Goal: Understand process/instructions: Learn how to perform a task or action

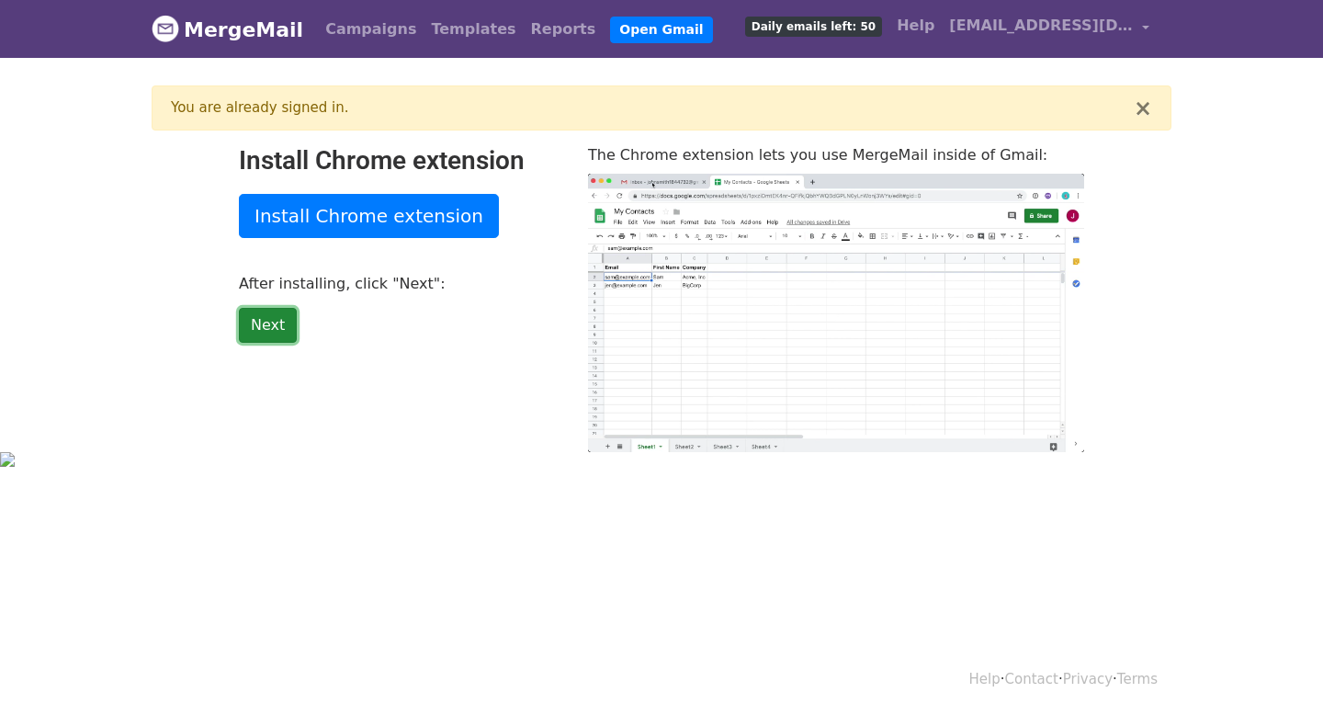
click at [267, 327] on link "Next" at bounding box center [268, 325] width 58 height 35
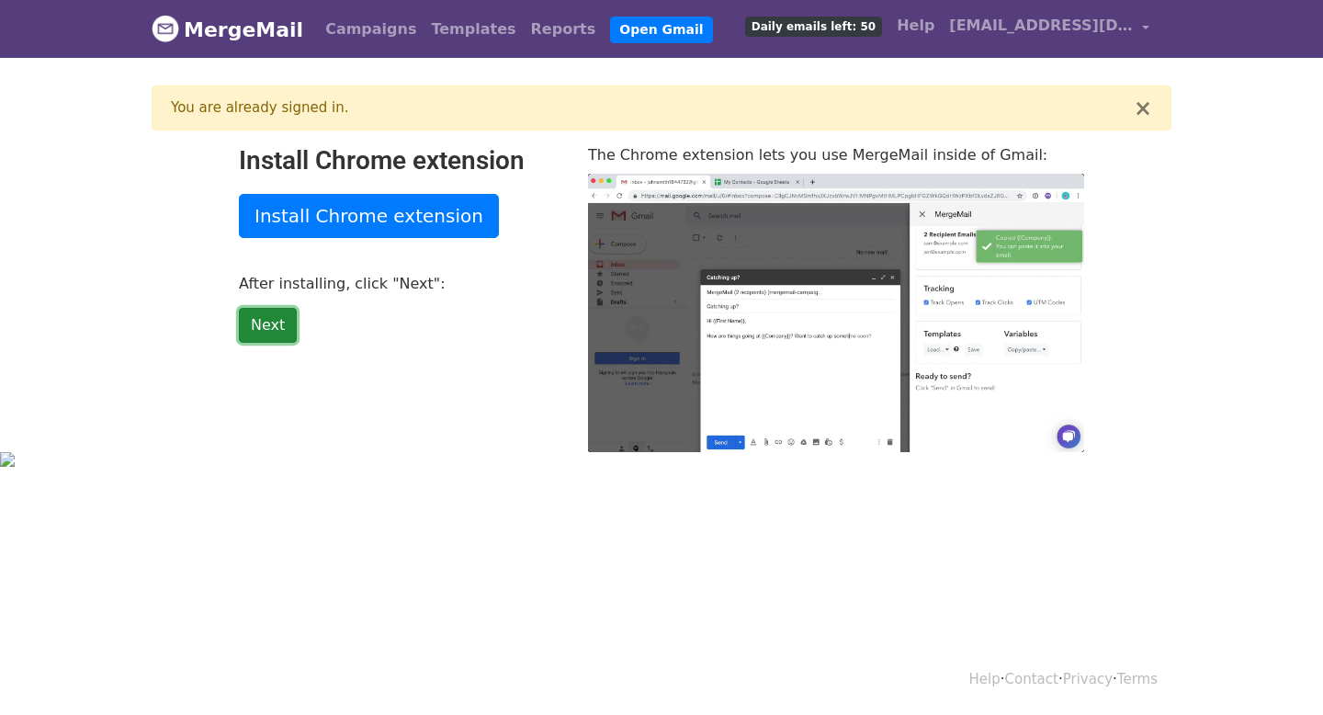
type input "44.73"
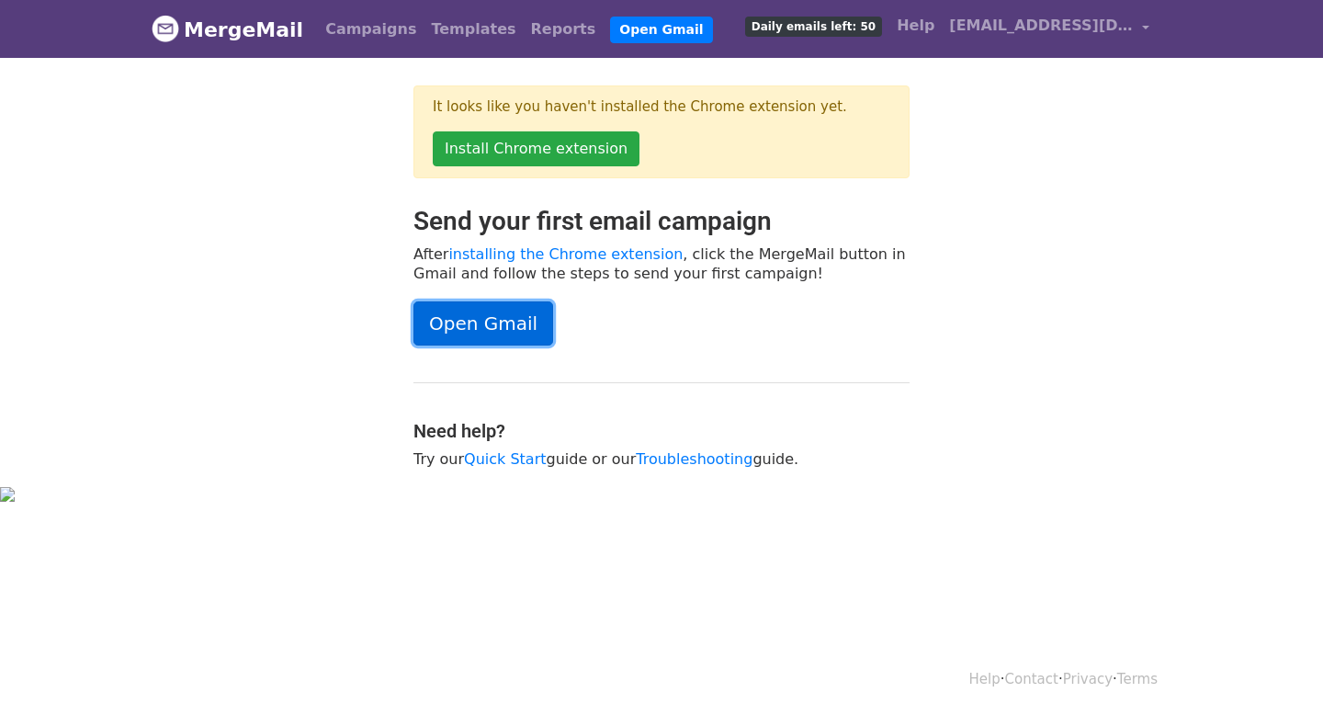
click at [496, 311] on link "Open Gmail" at bounding box center [484, 323] width 140 height 44
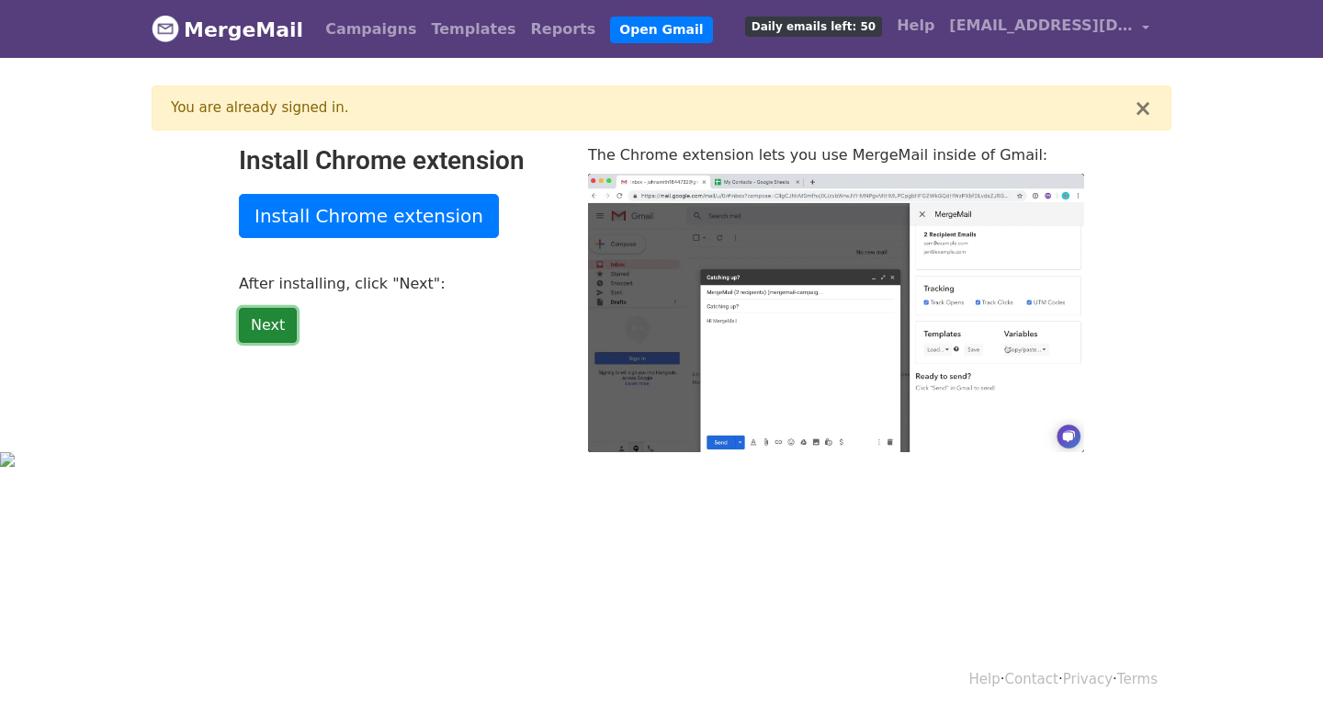
click at [271, 339] on link "Next" at bounding box center [268, 325] width 58 height 35
type input "13.91"
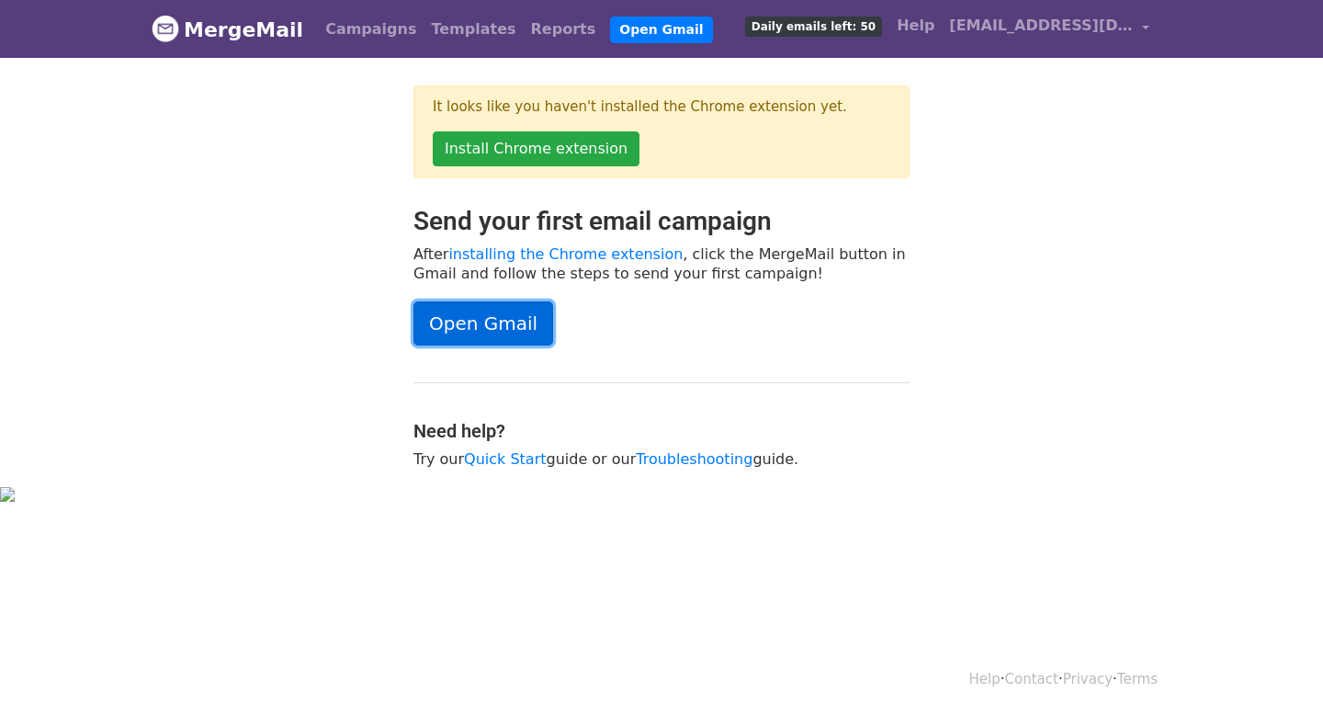
click at [495, 323] on link "Open Gmail" at bounding box center [484, 323] width 140 height 44
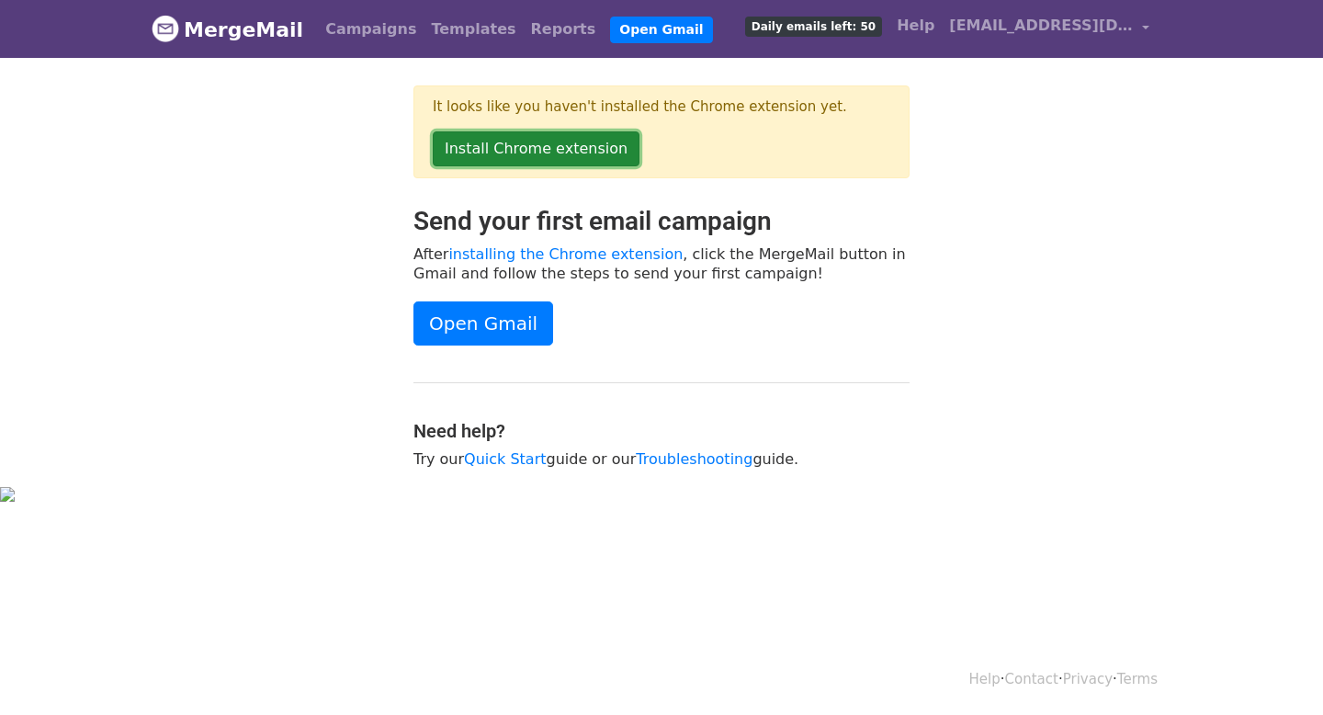
click at [572, 153] on link "Install Chrome extension" at bounding box center [536, 148] width 207 height 35
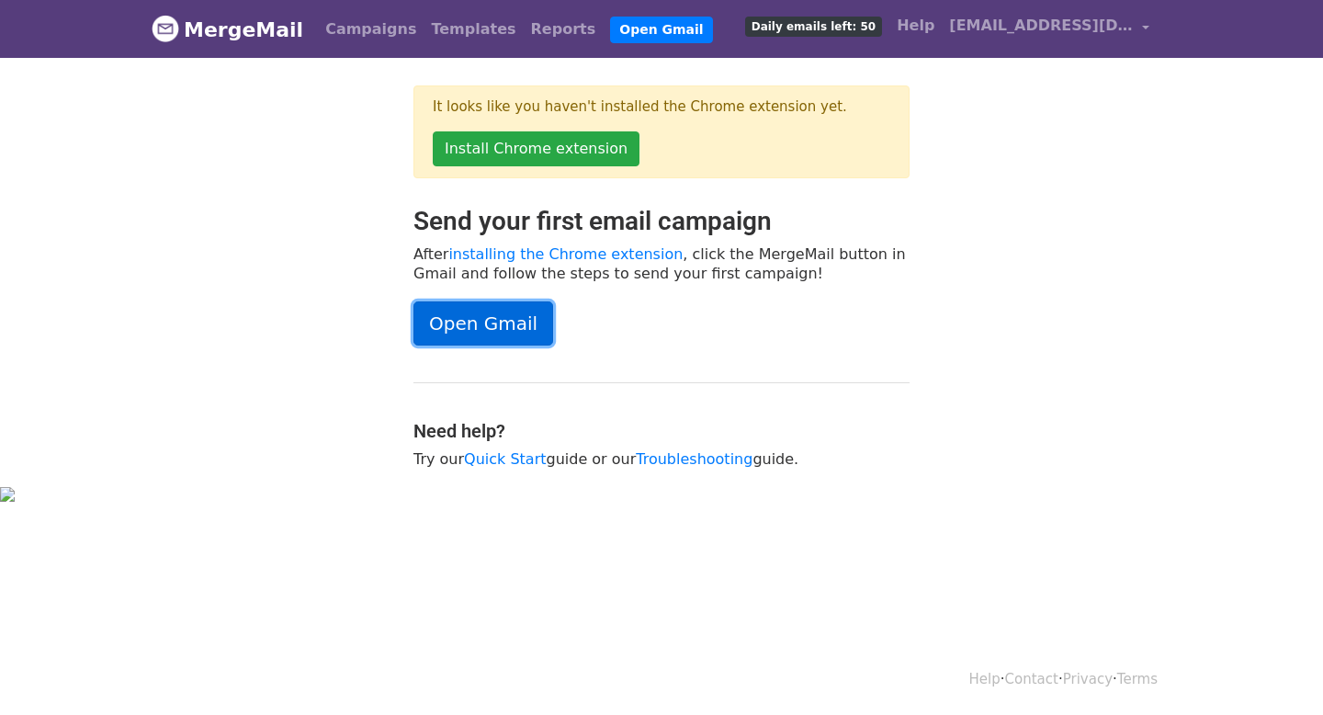
click at [467, 323] on link "Open Gmail" at bounding box center [484, 323] width 140 height 44
